Goal: Transaction & Acquisition: Purchase product/service

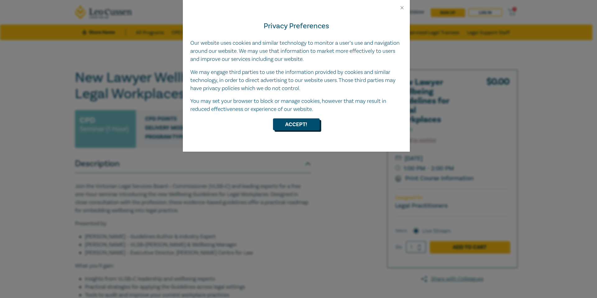
click at [297, 126] on button "Accept!" at bounding box center [296, 125] width 47 height 12
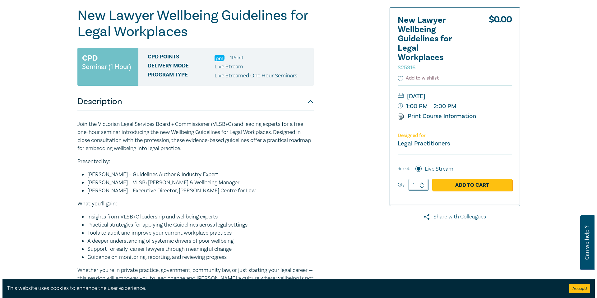
scroll to position [93, 0]
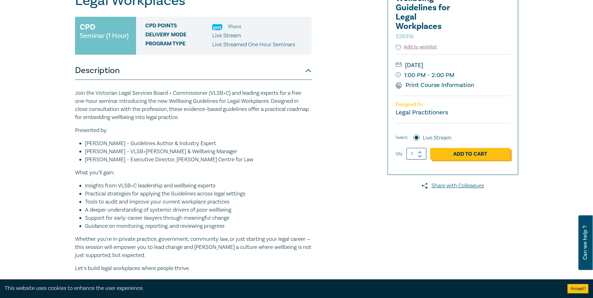
click at [476, 156] on link "Add to Cart" at bounding box center [470, 154] width 80 height 12
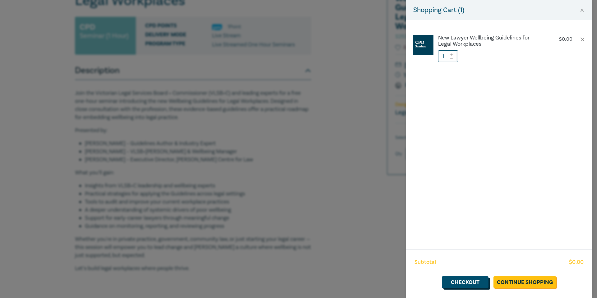
click at [474, 280] on link "Checkout" at bounding box center [465, 283] width 47 height 12
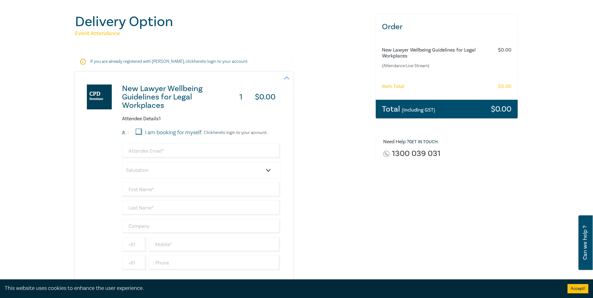
scroll to position [62, 0]
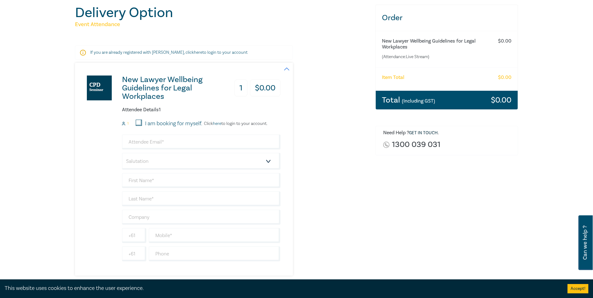
click at [140, 123] on input "I am booking for myself." at bounding box center [139, 123] width 6 height 6
checkbox input "true"
click at [142, 144] on input "email" at bounding box center [201, 142] width 158 height 15
type input "wcl@computerlaw.com.au"
type input "[PERSON_NAME]"
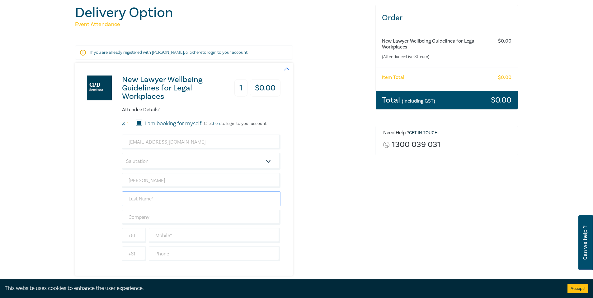
type input "White"
type input "White SW Computer Law"
type input "0499161477"
type input "[GEOGRAPHIC_DATA]"
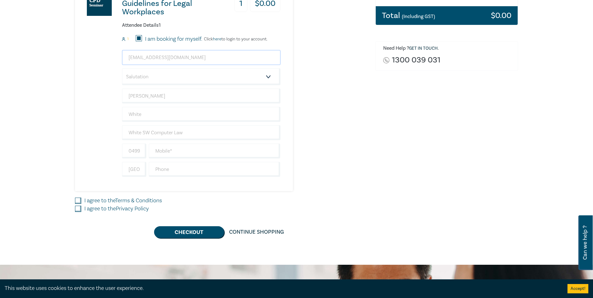
scroll to position [156, 0]
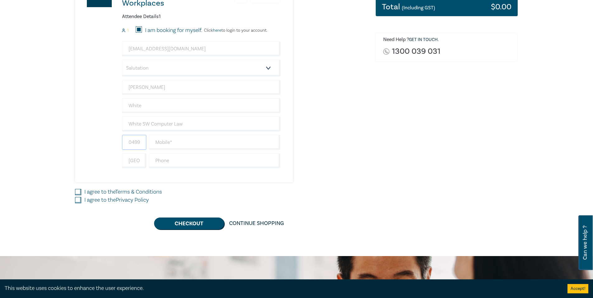
click at [141, 145] on input "0499161477" at bounding box center [134, 142] width 24 height 15
click at [139, 144] on input "0499161477" at bounding box center [134, 142] width 24 height 15
type input "0414235633"
click at [162, 142] on input "text" at bounding box center [215, 142] width 132 height 15
type input "0414235633"
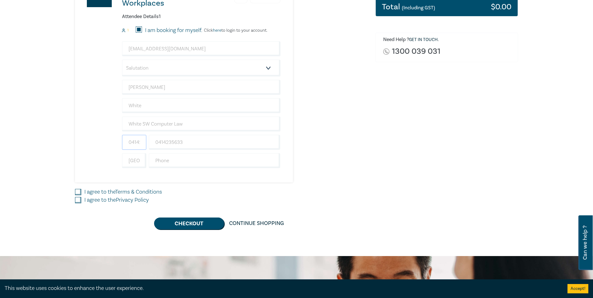
click at [142, 141] on input "0414235633" at bounding box center [134, 142] width 24 height 15
drag, startPoint x: 141, startPoint y: 142, endPoint x: 101, endPoint y: 141, distance: 39.9
click at [101, 141] on div "New Lawyer Wellbeing Guidelines for Legal Workplaces 1 $ 0.00 Attendee Details …" at bounding box center [177, 76] width 205 height 213
type input "+6135633"
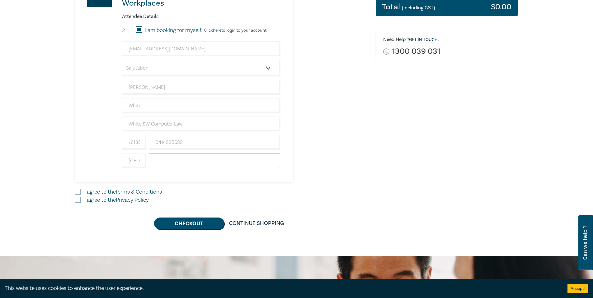
click at [167, 163] on input "text" at bounding box center [215, 160] width 132 height 15
click at [140, 146] on input "+6135633" at bounding box center [134, 142] width 24 height 15
click at [136, 163] on input "[GEOGRAPHIC_DATA]" at bounding box center [134, 160] width 24 height 15
click at [171, 163] on input "text" at bounding box center [215, 160] width 132 height 15
type input "0414235633"
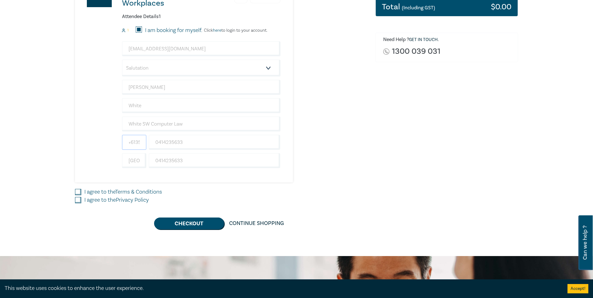
click at [138, 144] on input "+6135633" at bounding box center [134, 142] width 24 height 15
type input "+61"
click at [77, 192] on input "I agree to the Terms & Conditions" at bounding box center [78, 192] width 6 height 6
checkbox input "true"
click at [79, 201] on input "I agree to the Privacy Policy" at bounding box center [78, 200] width 6 height 6
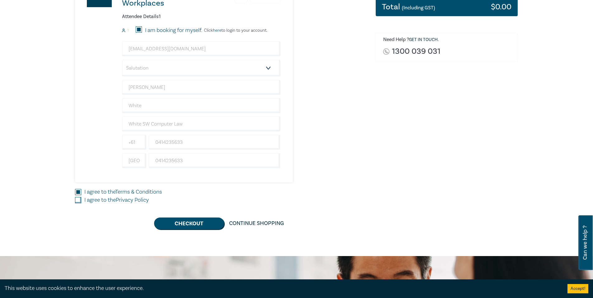
checkbox input "true"
click at [198, 228] on button "Checkout" at bounding box center [189, 224] width 70 height 12
